Goal: Transaction & Acquisition: Download file/media

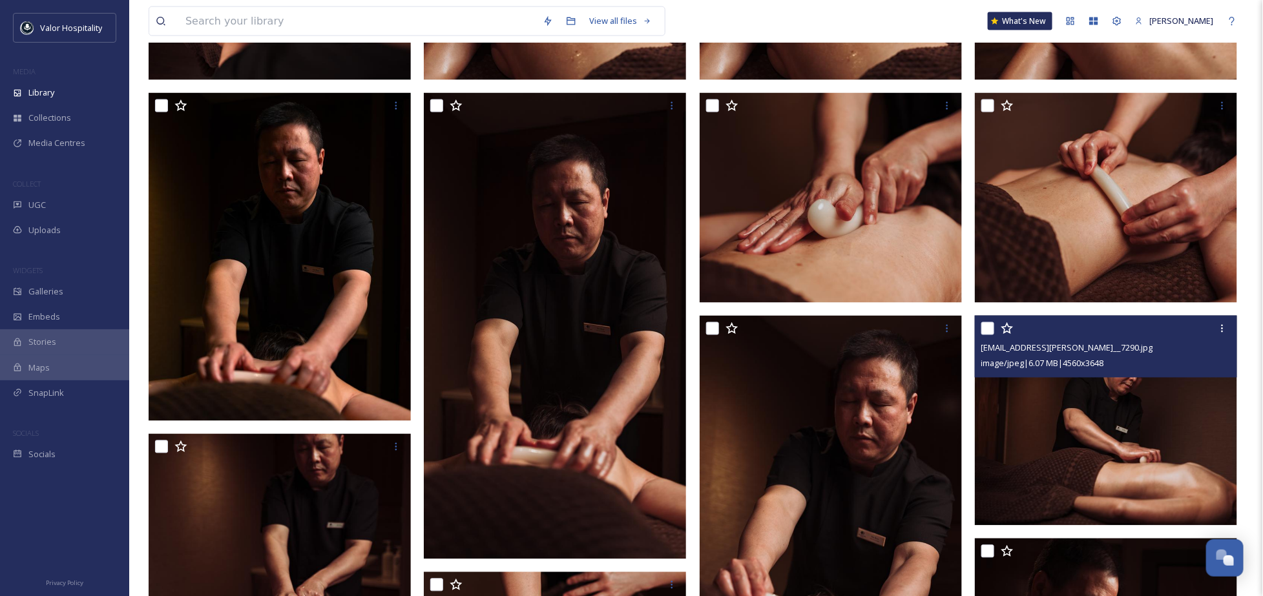
scroll to position [602, 0]
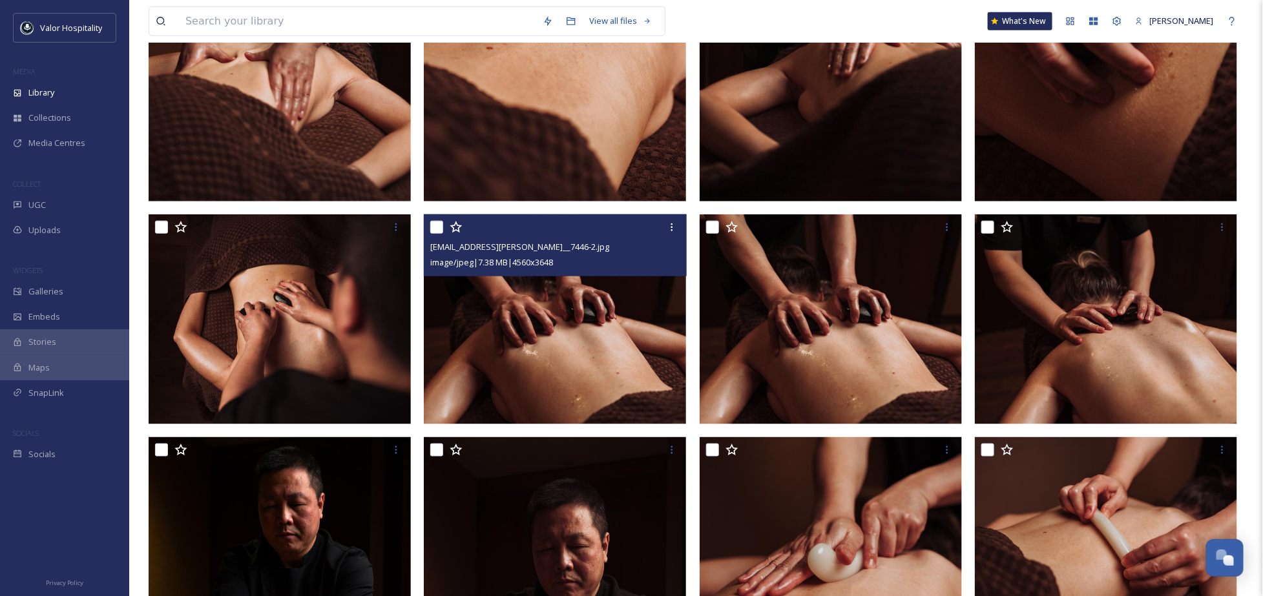
click at [571, 314] on img at bounding box center [555, 320] width 262 height 210
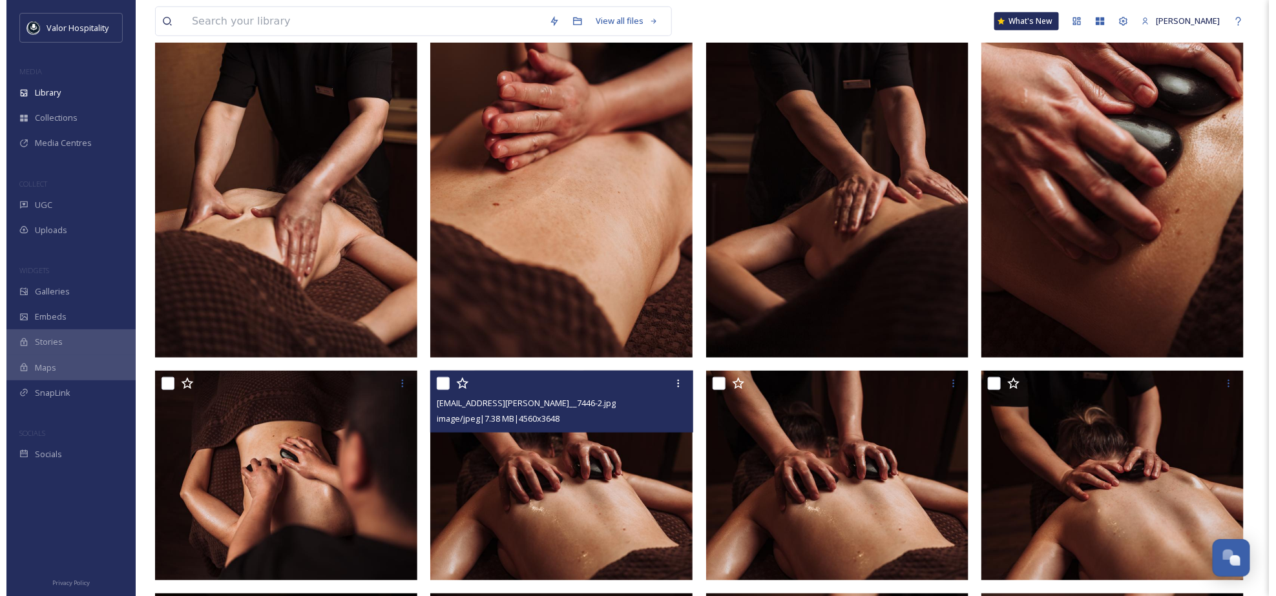
scroll to position [343, 0]
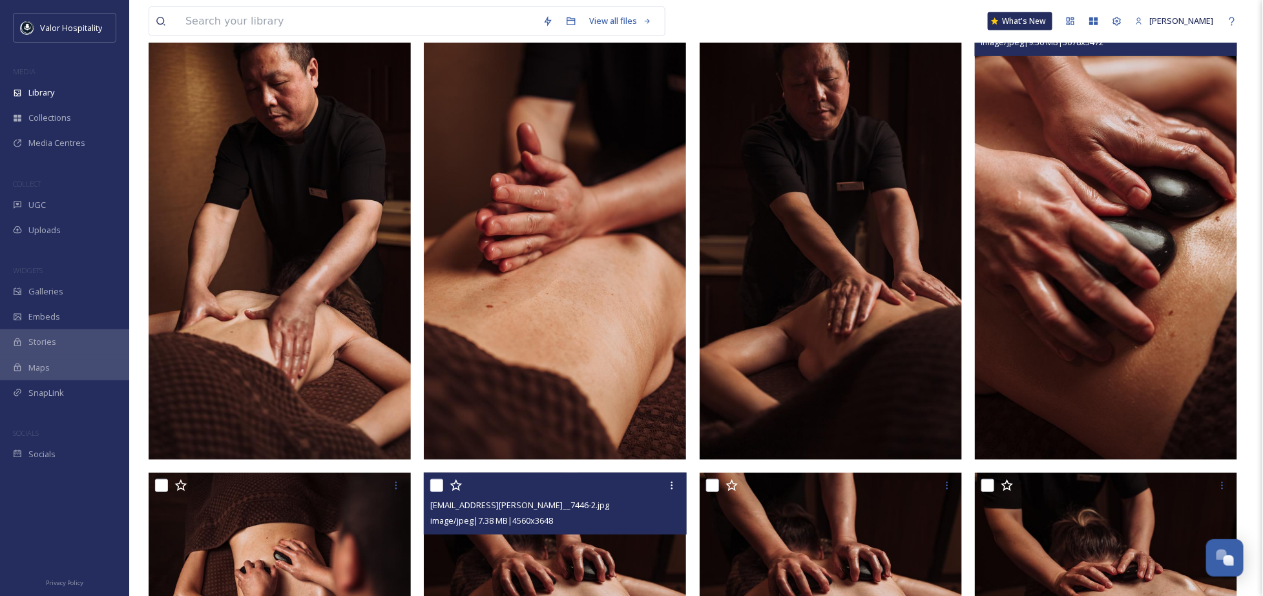
click at [1118, 233] on img at bounding box center [1106, 227] width 262 height 467
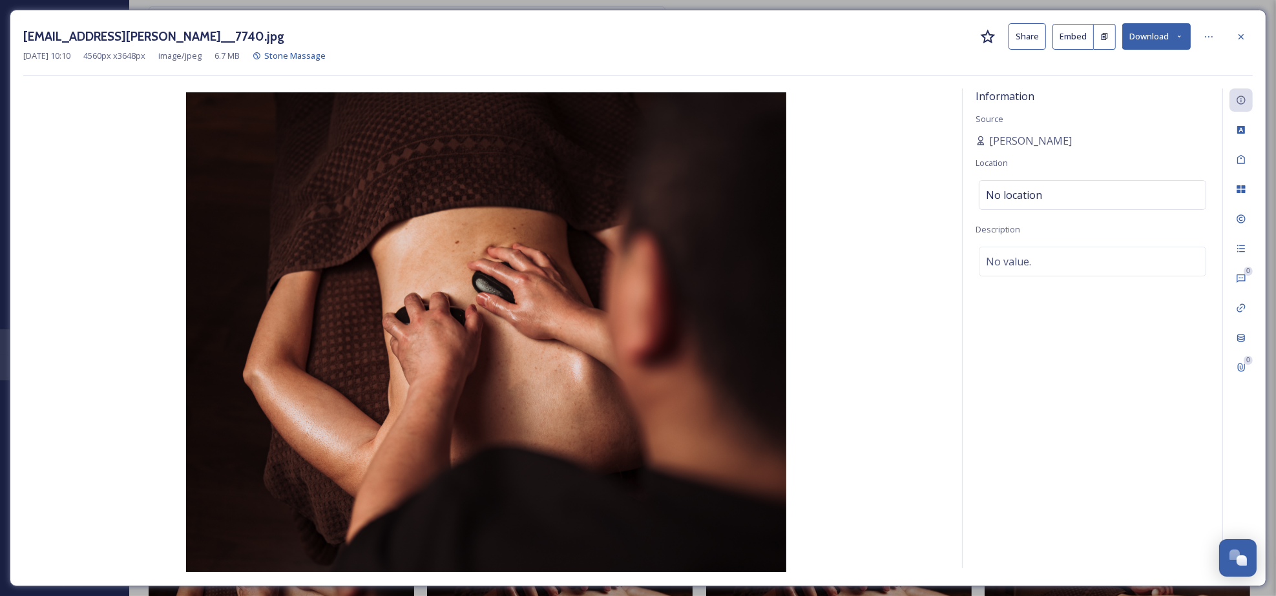
click at [1146, 37] on button "Download" at bounding box center [1156, 36] width 68 height 26
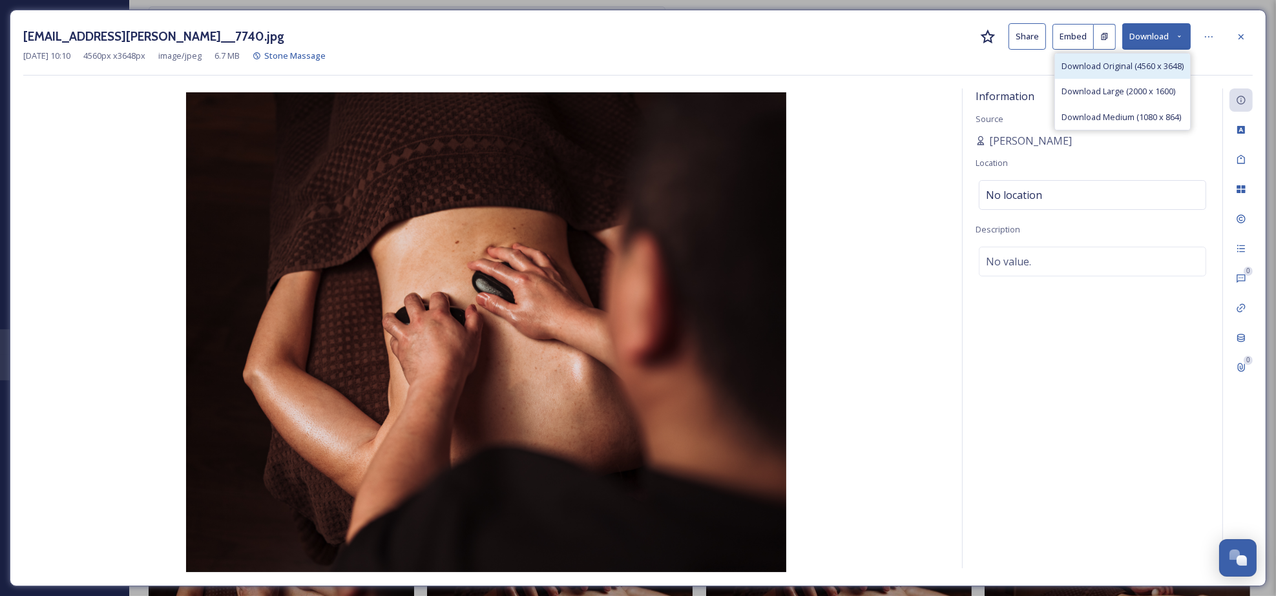
click at [1142, 65] on span "Download Original (4560 x 3648)" at bounding box center [1123, 66] width 122 height 12
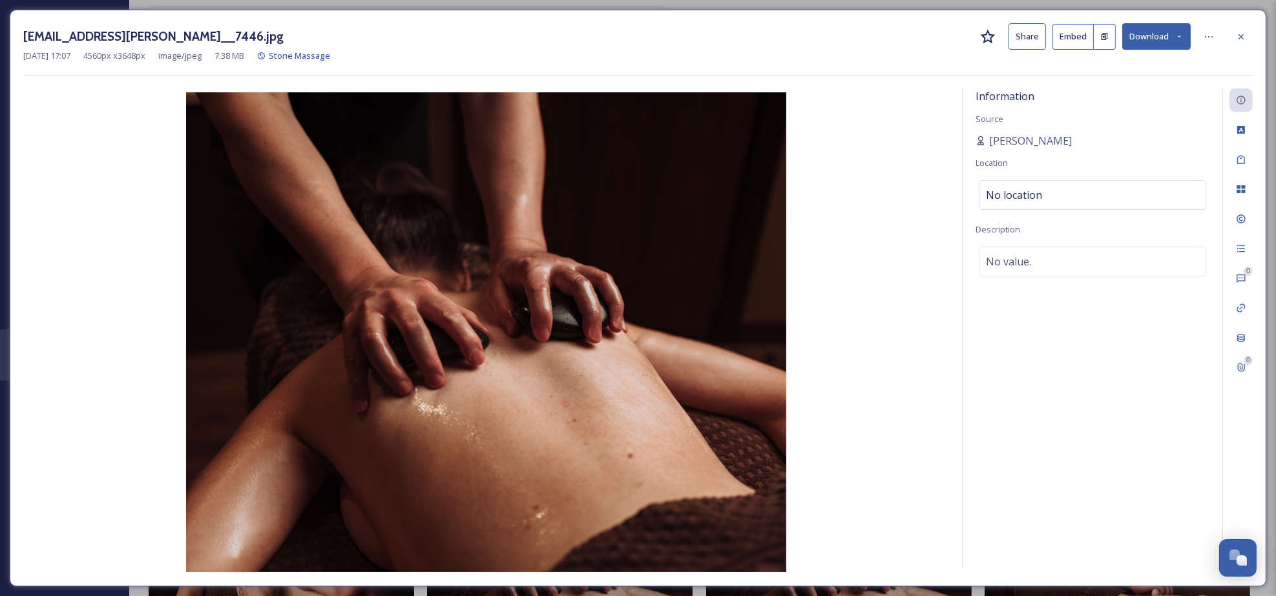
click at [1149, 446] on div "Information Source Louis Location No location Description No value." at bounding box center [1093, 329] width 260 height 480
click at [1153, 47] on button "Download" at bounding box center [1156, 36] width 68 height 26
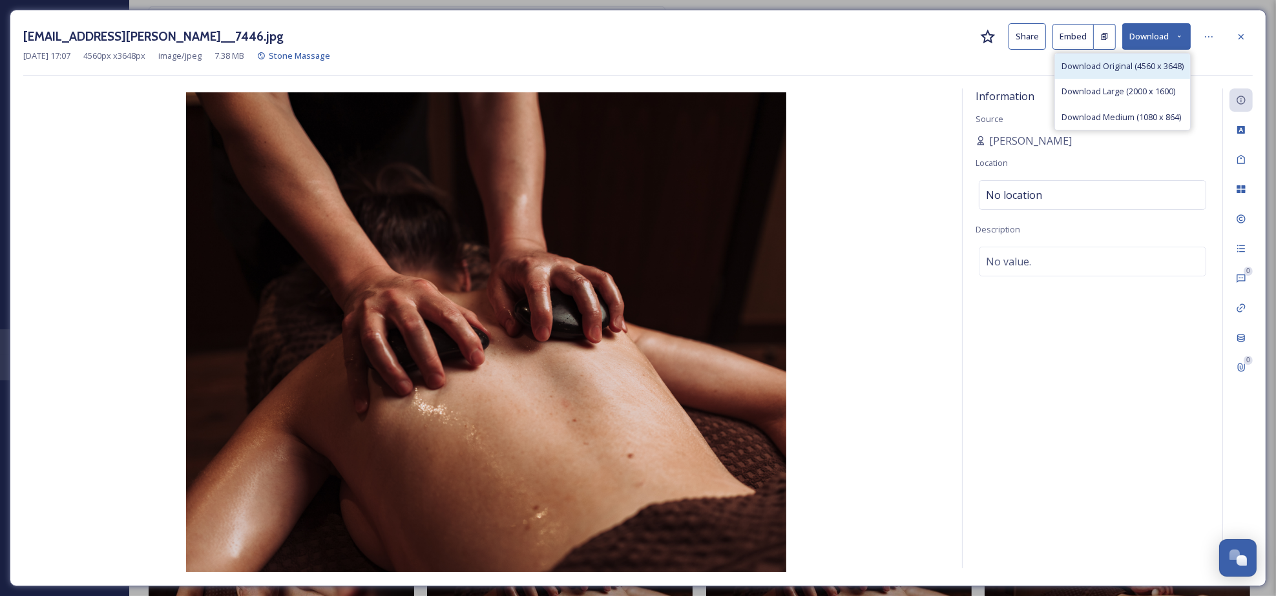
click at [1149, 68] on span "Download Original (4560 x 3648)" at bounding box center [1123, 66] width 122 height 12
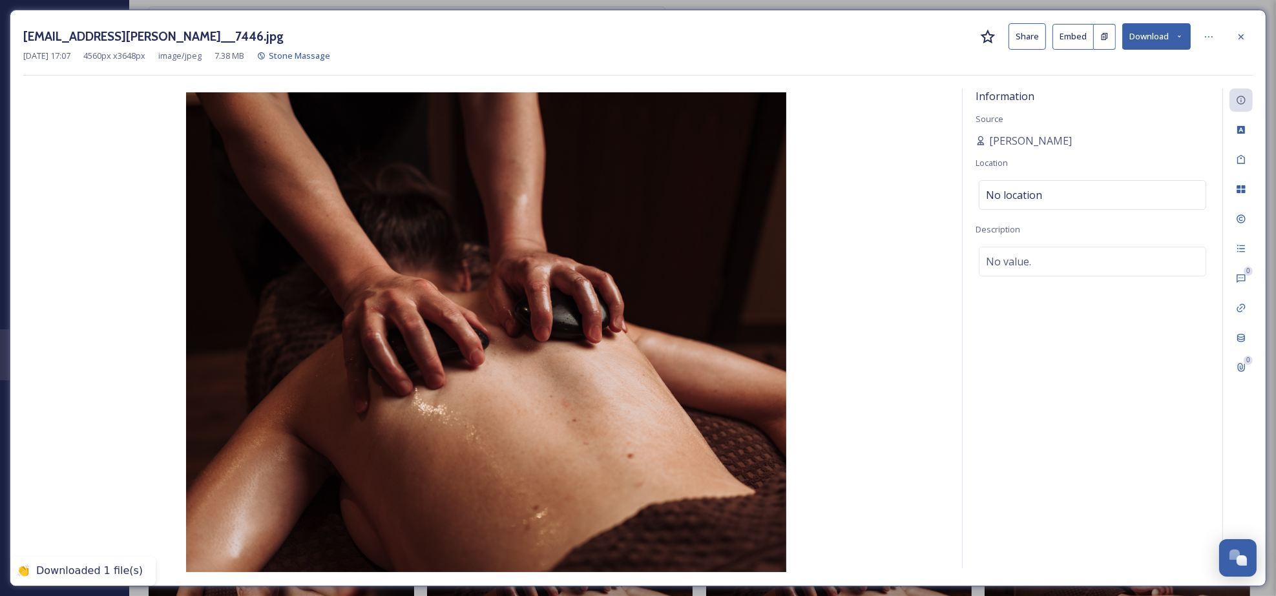
click at [1217, 57] on div "[DATE] 17:07 4560 px x 3648 px image/jpeg 7.38 MB Stone Massage" at bounding box center [638, 56] width 1230 height 12
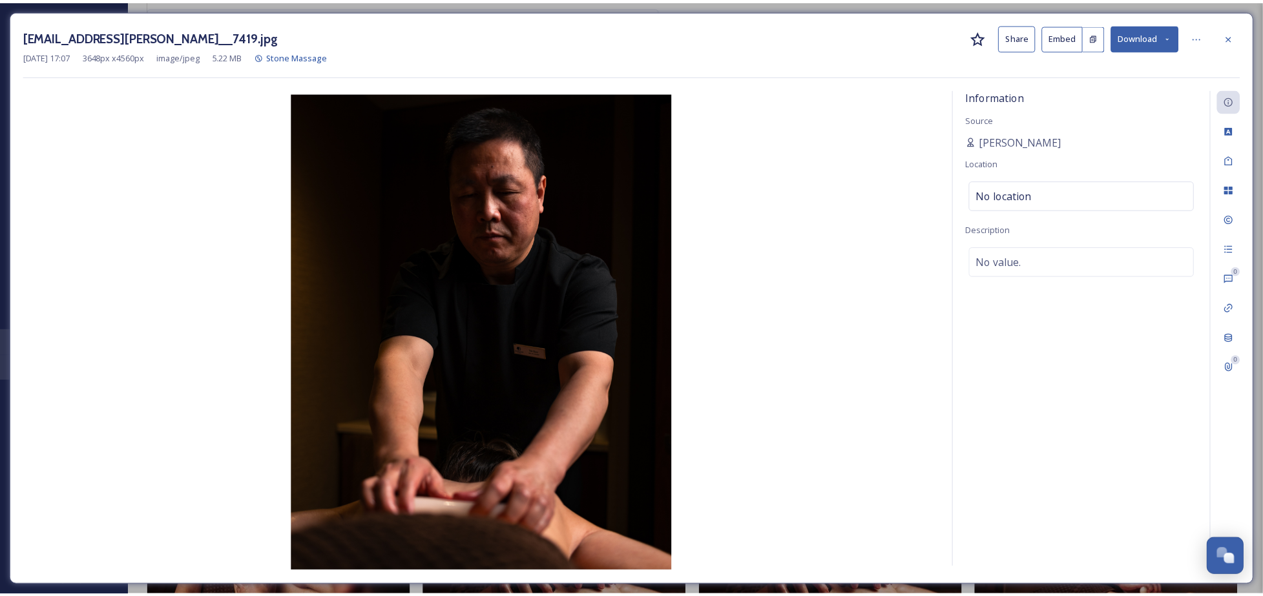
scroll to position [343, 0]
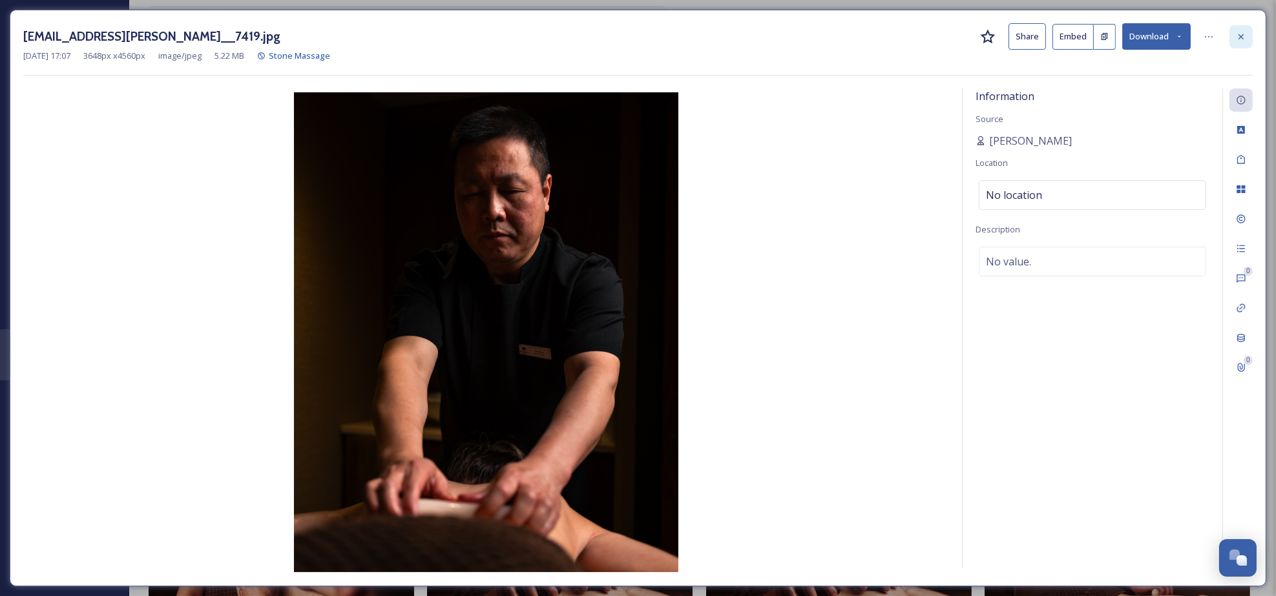
click at [1239, 29] on div at bounding box center [1241, 36] width 23 height 23
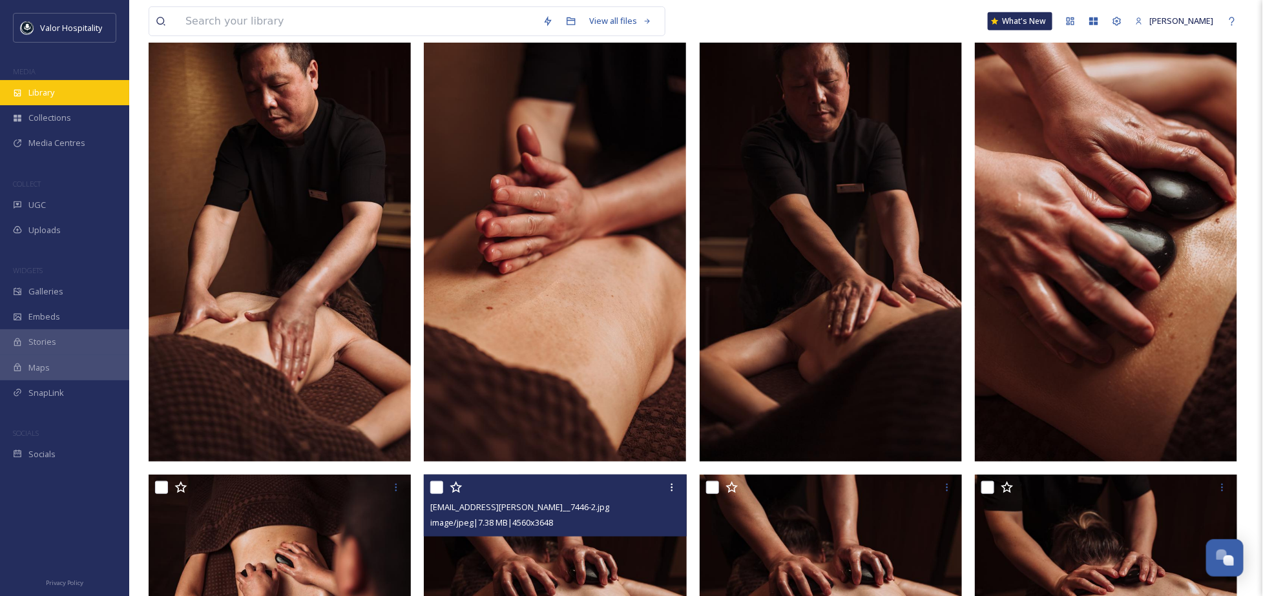
click at [84, 94] on div "Library" at bounding box center [64, 92] width 129 height 25
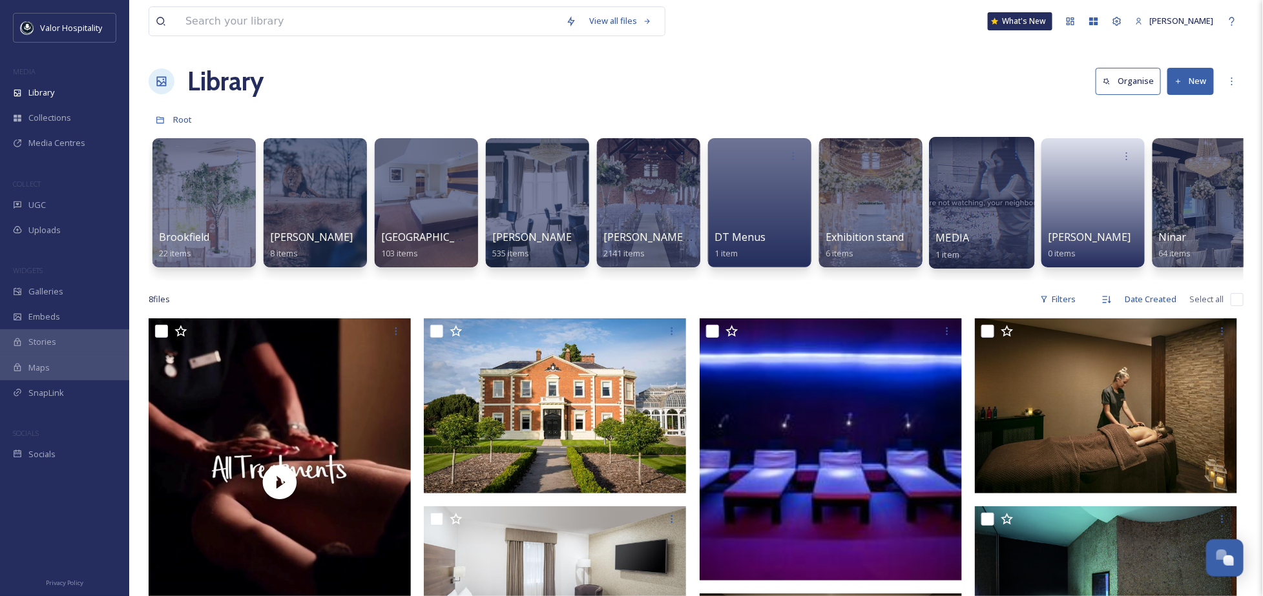
click at [969, 186] on div at bounding box center [981, 203] width 105 height 132
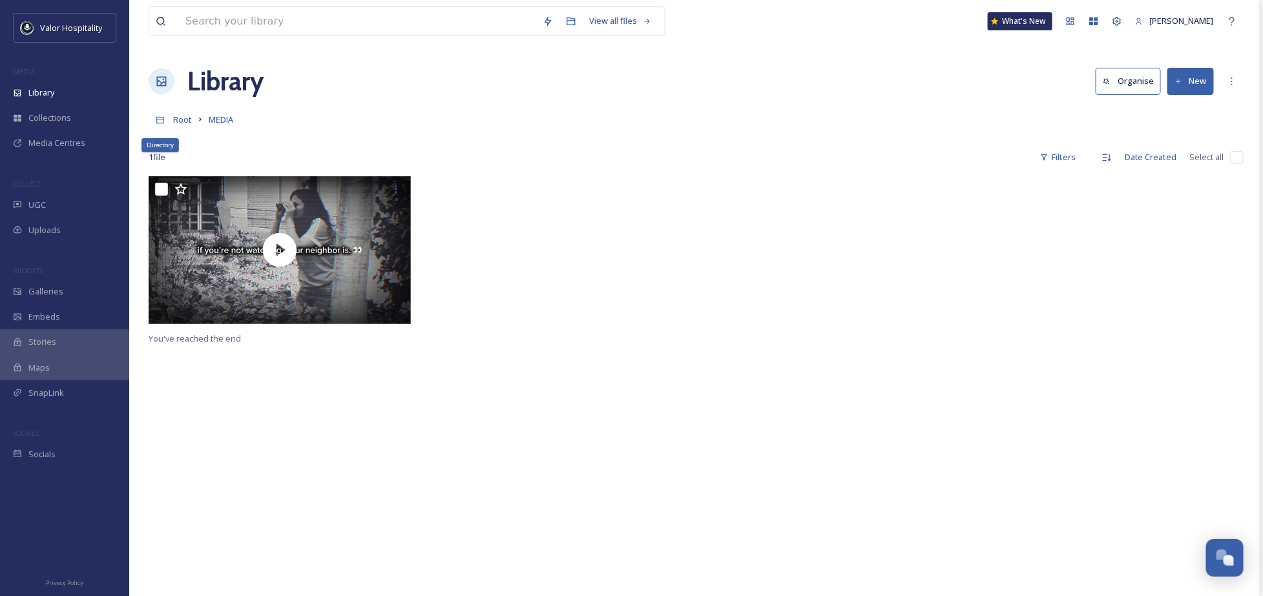
click at [171, 119] on div "Directory" at bounding box center [160, 120] width 23 height 23
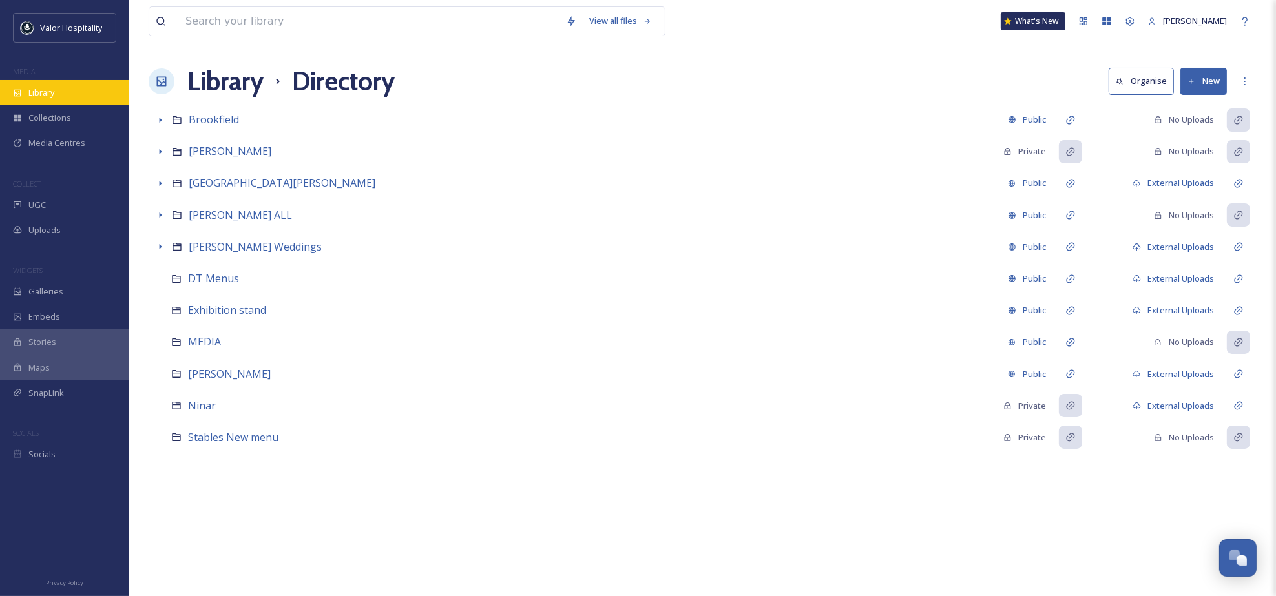
click at [38, 95] on span "Library" at bounding box center [41, 93] width 26 height 12
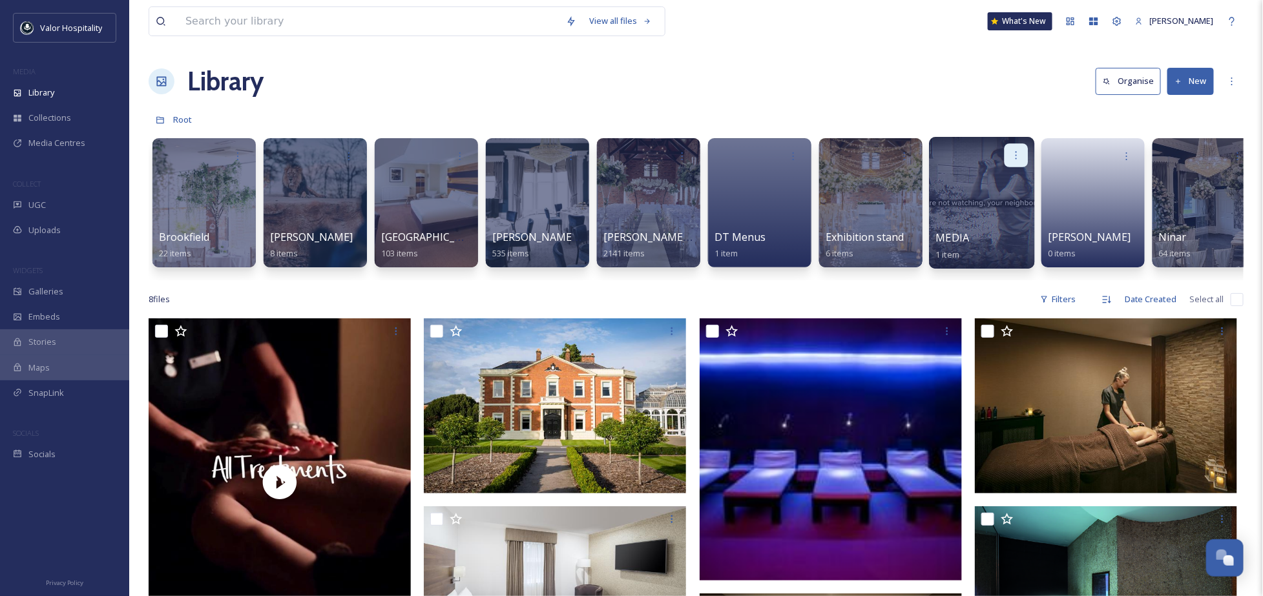
click at [1018, 152] on icon at bounding box center [1016, 155] width 10 height 10
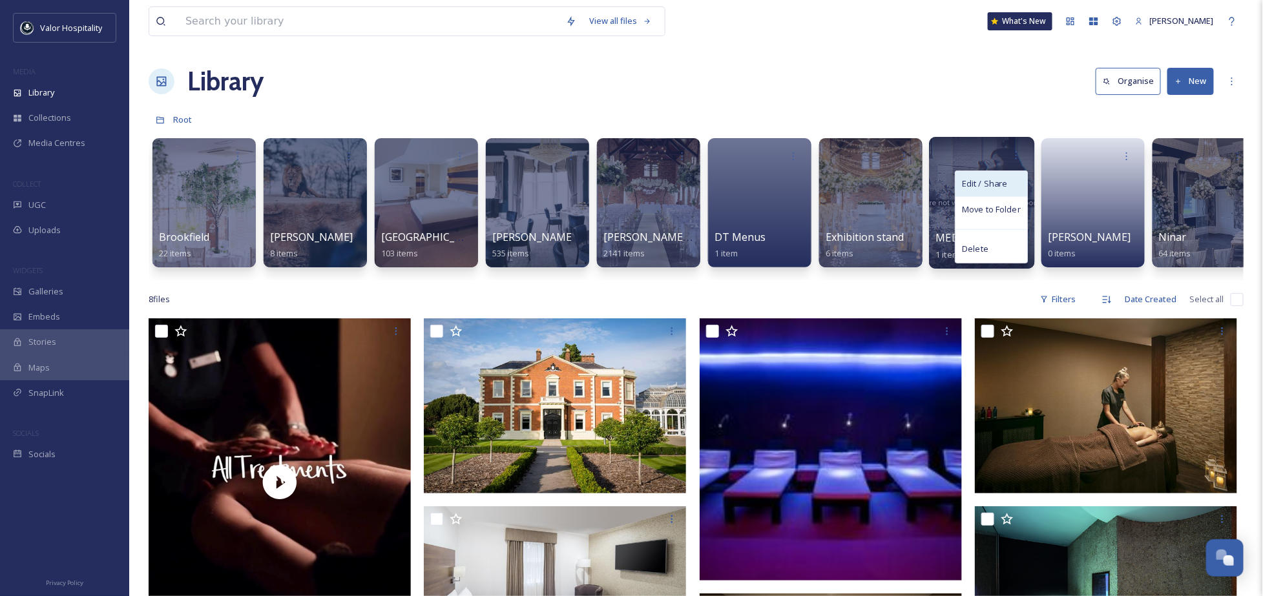
click at [1011, 176] on div "Edit / Share" at bounding box center [992, 184] width 72 height 26
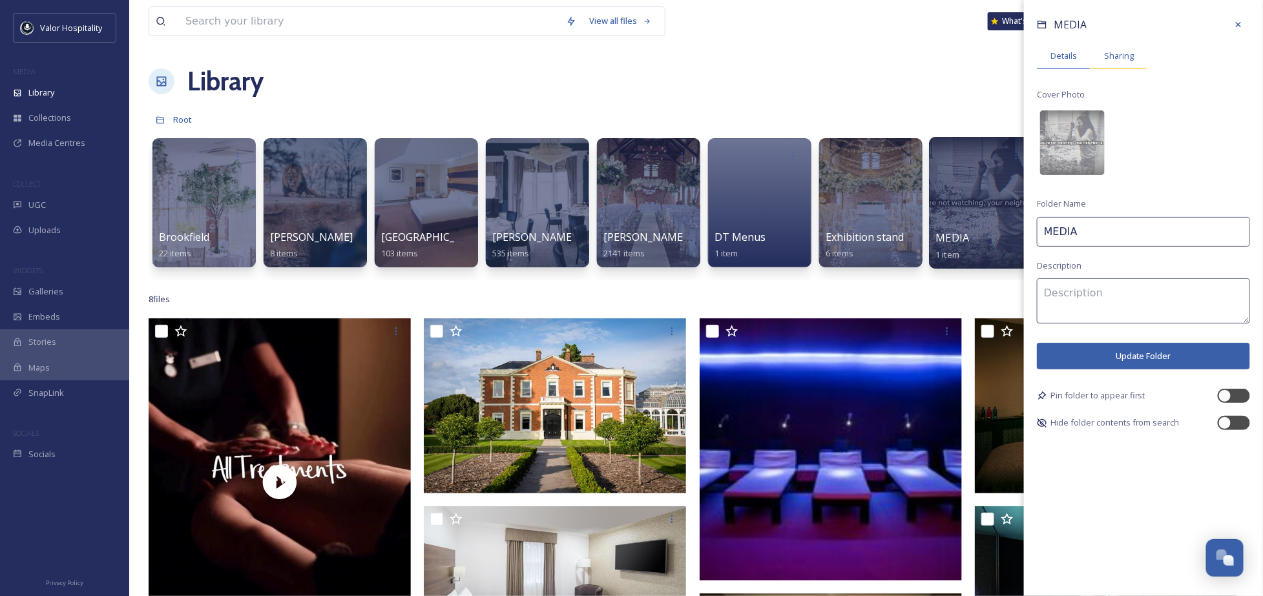
click at [1126, 52] on span "Sharing" at bounding box center [1119, 56] width 30 height 12
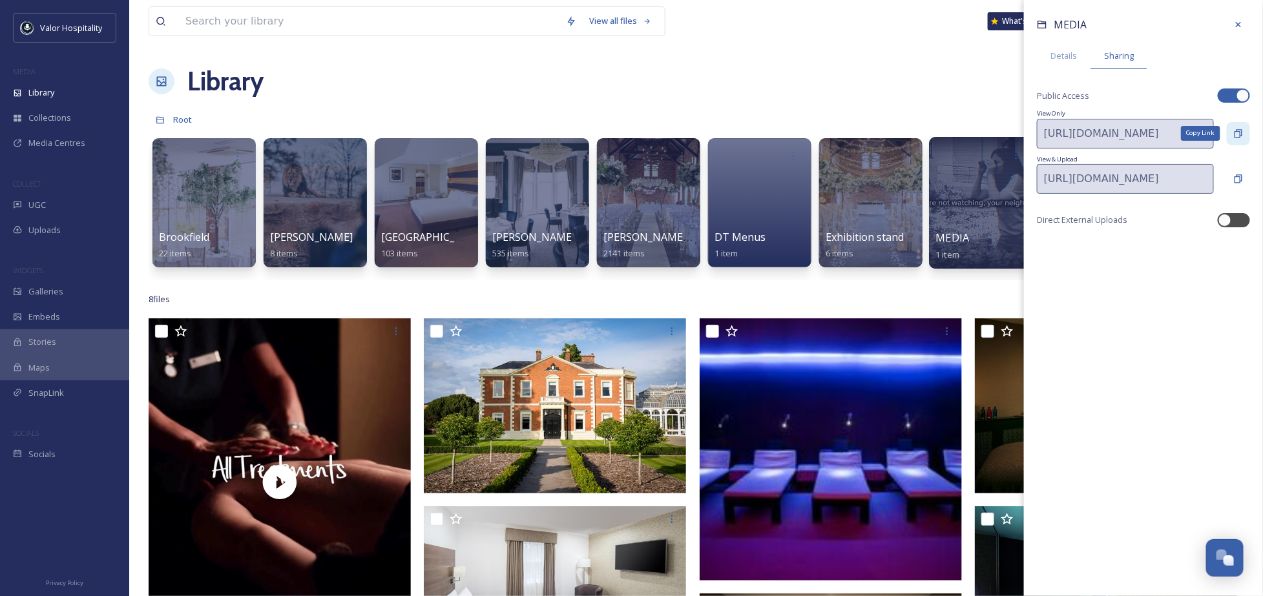
click at [1247, 132] on div "Copy Link" at bounding box center [1238, 133] width 23 height 23
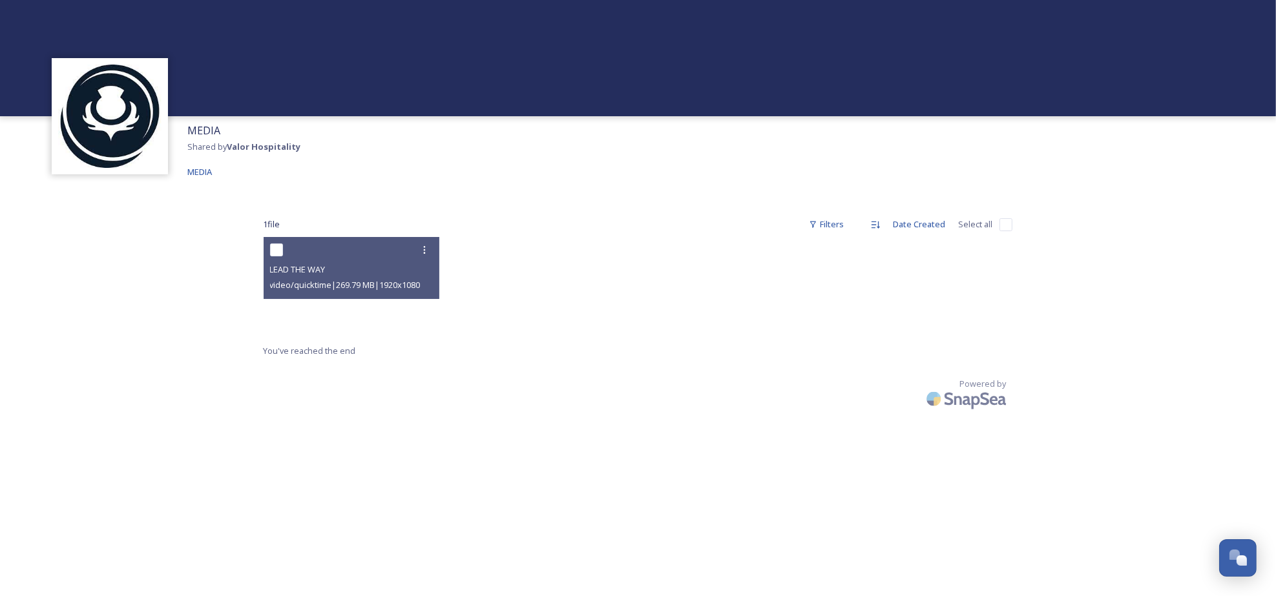
click at [409, 397] on div "Powered by" at bounding box center [639, 396] width 750 height 36
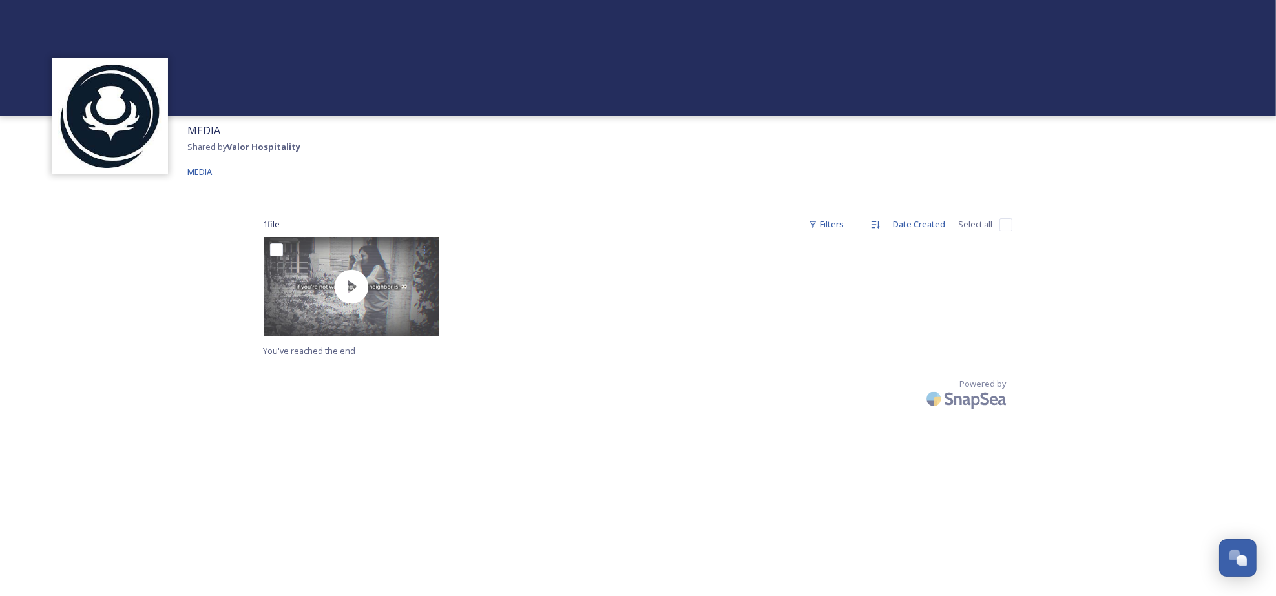
click at [634, 227] on div "1 file Filters Date Created Select all" at bounding box center [638, 224] width 749 height 25
